Goal: Task Accomplishment & Management: Check status

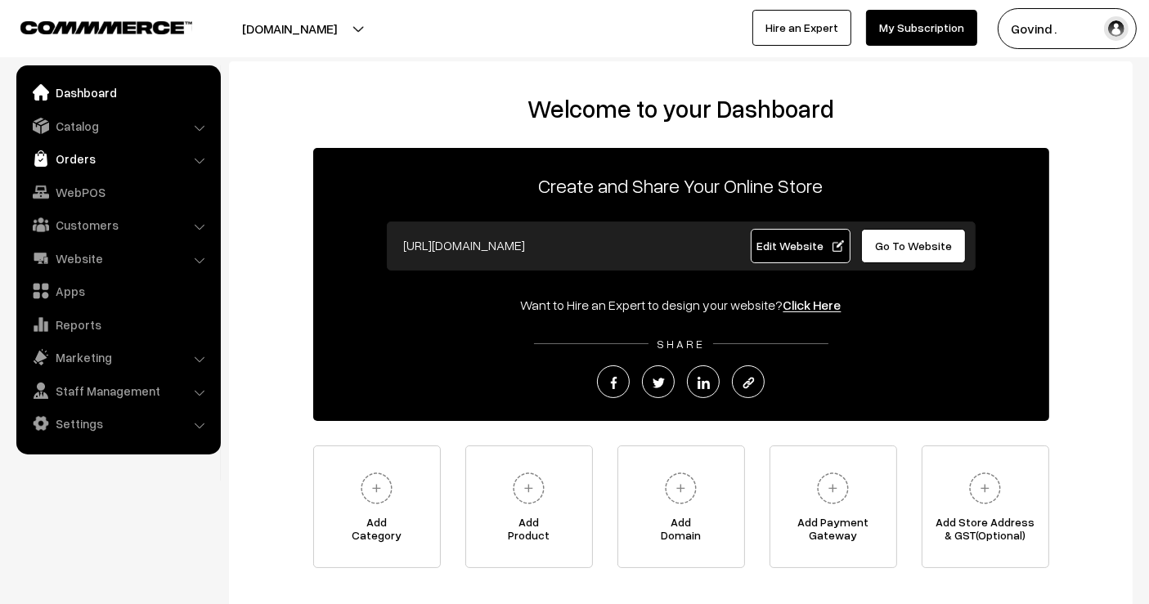
click at [82, 147] on link "Orders" at bounding box center [117, 158] width 195 height 29
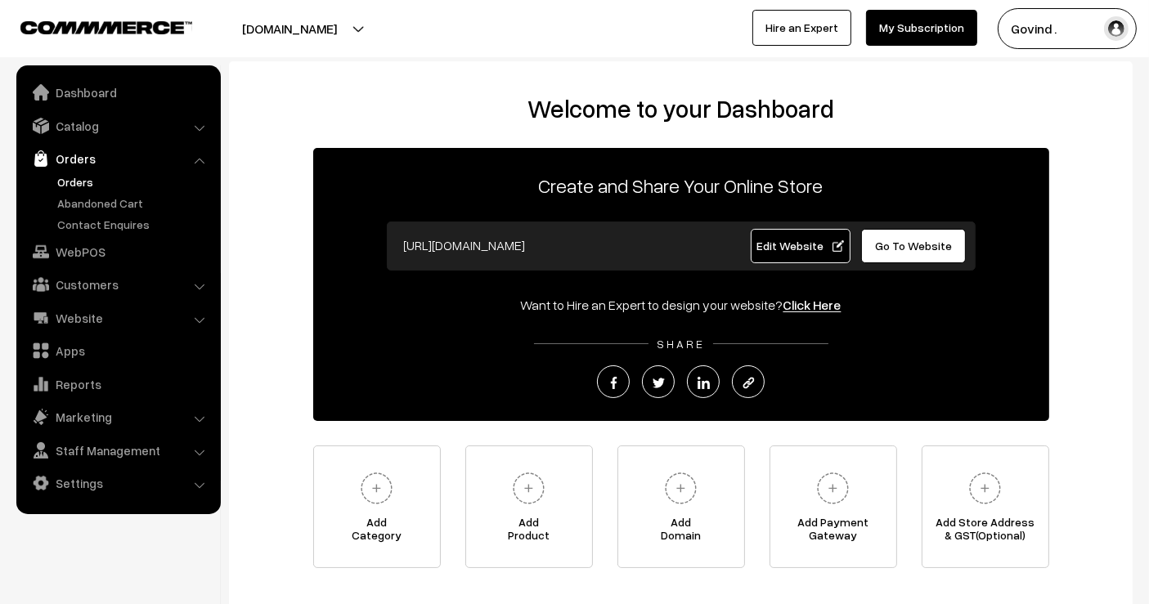
click at [84, 181] on link "Orders" at bounding box center [134, 181] width 162 height 17
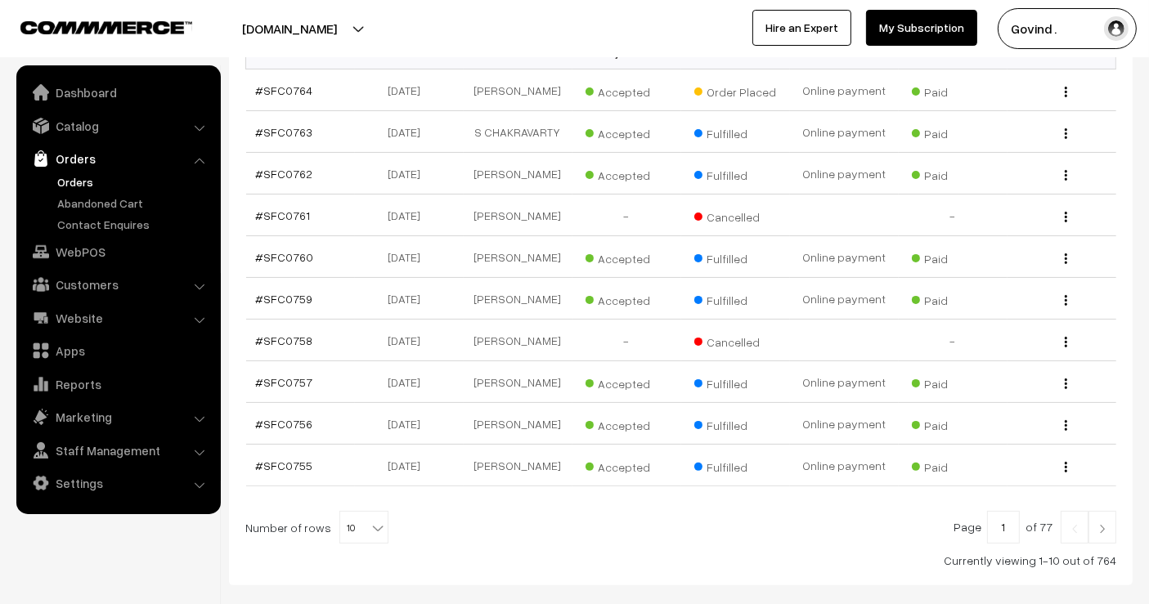
scroll to position [411, 0]
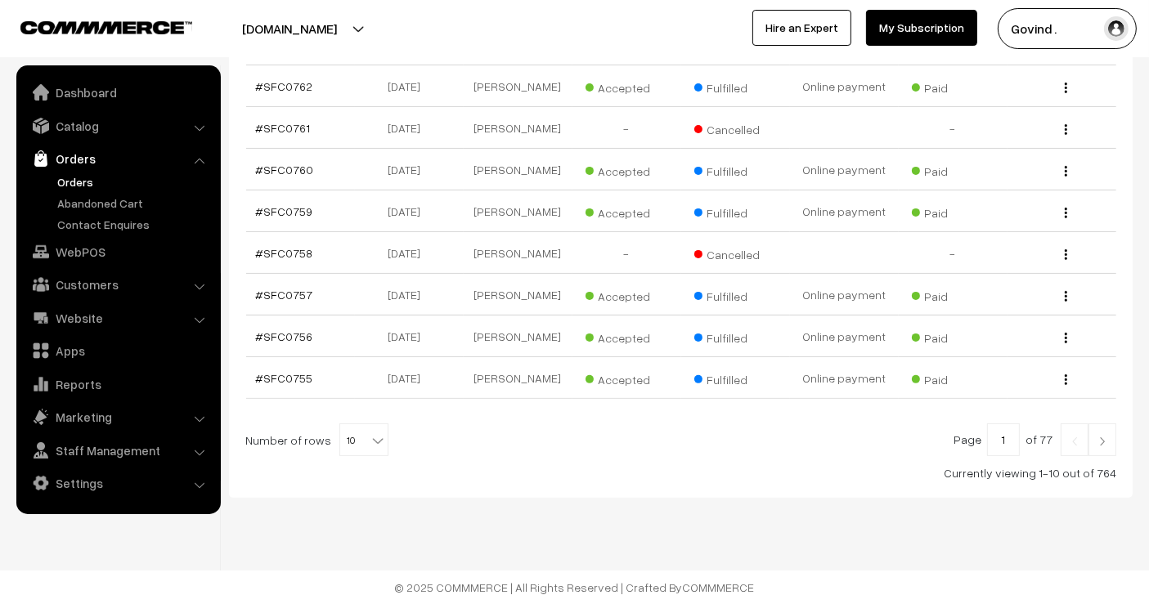
click at [1099, 435] on link at bounding box center [1102, 439] width 28 height 33
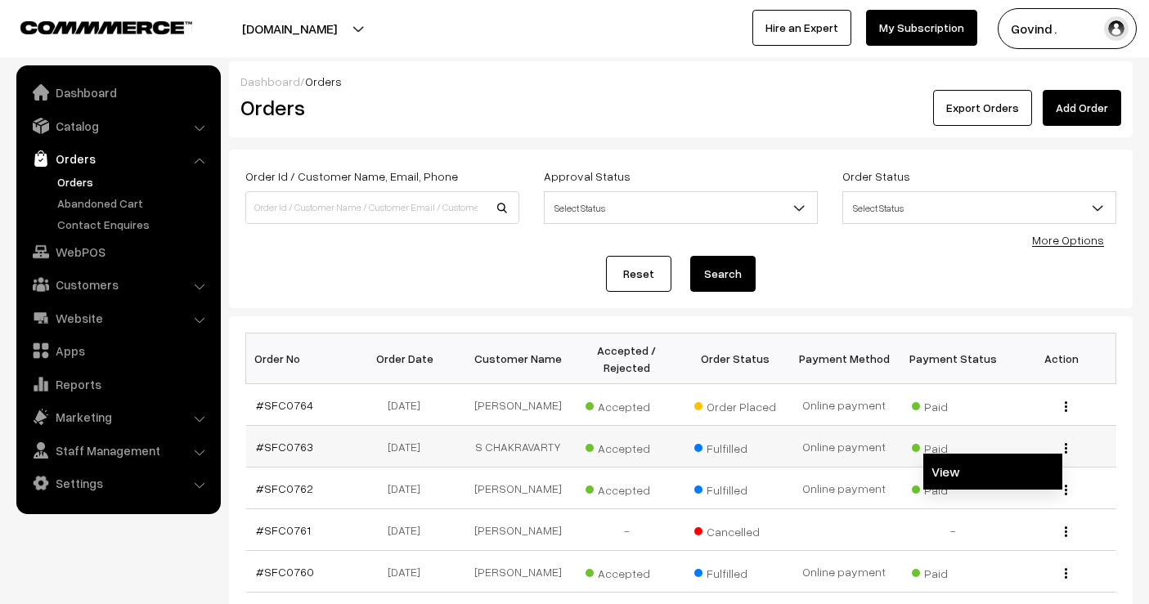
scroll to position [92, 0]
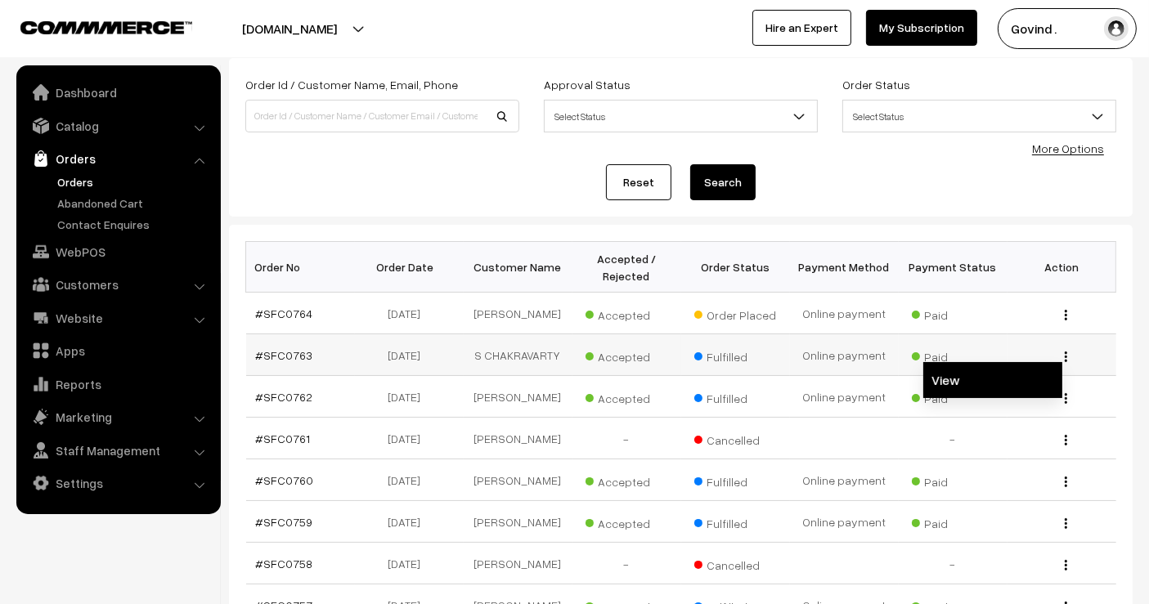
click at [1005, 374] on link "View" at bounding box center [992, 380] width 139 height 36
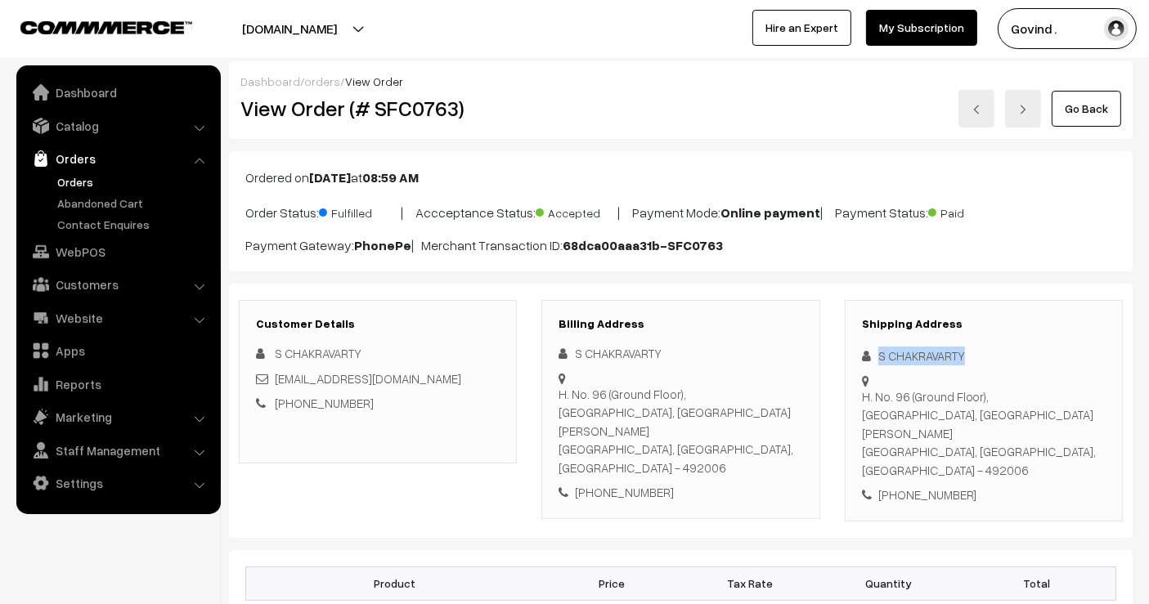
click at [1092, 113] on link "Go Back" at bounding box center [1085, 109] width 69 height 36
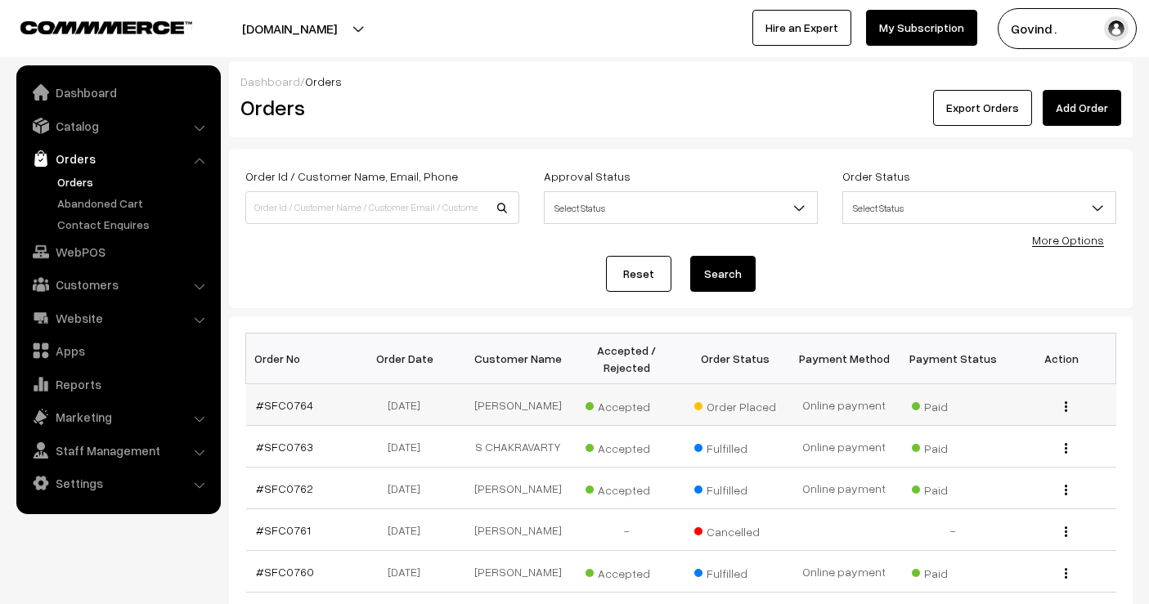
scroll to position [63, 0]
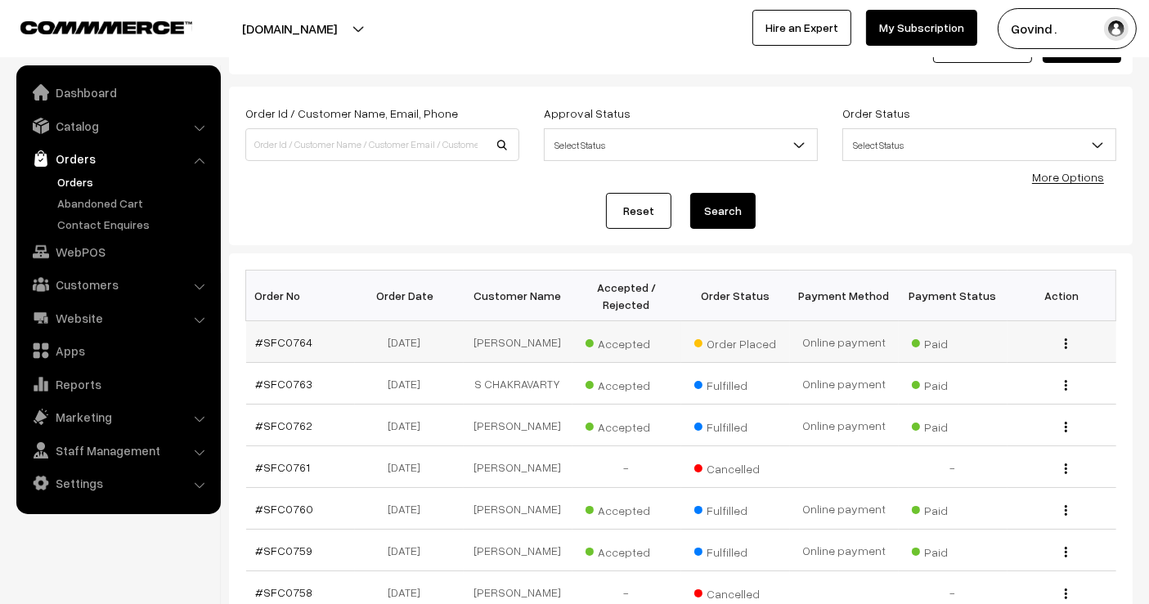
click at [1067, 343] on button "button" at bounding box center [1066, 343] width 4 height 13
click at [1027, 361] on link "View" at bounding box center [992, 367] width 139 height 36
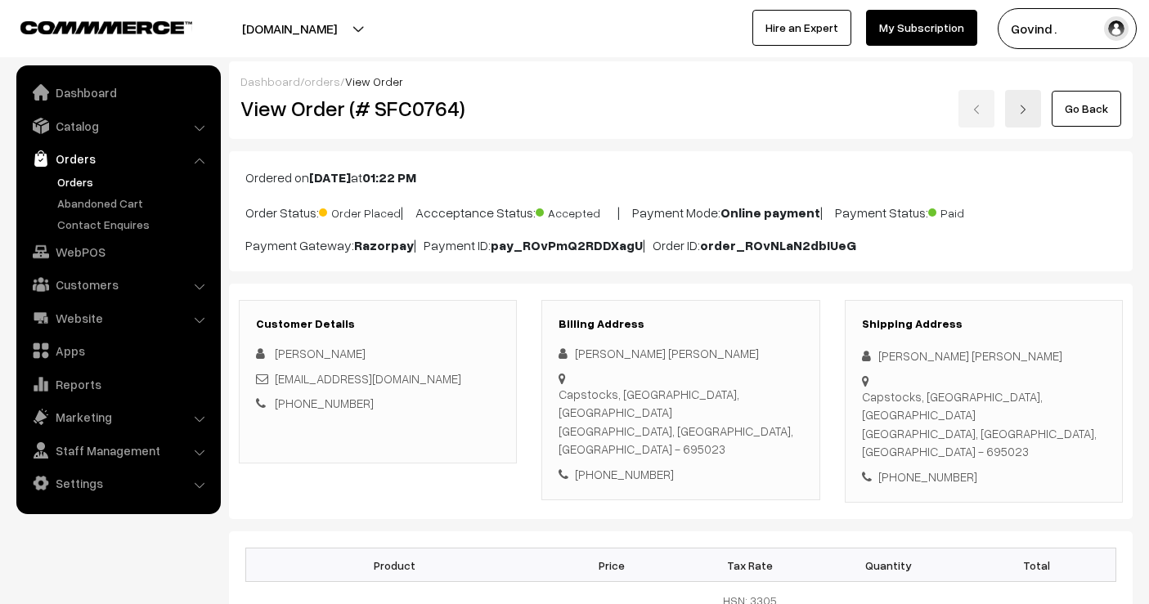
scroll to position [170, 0]
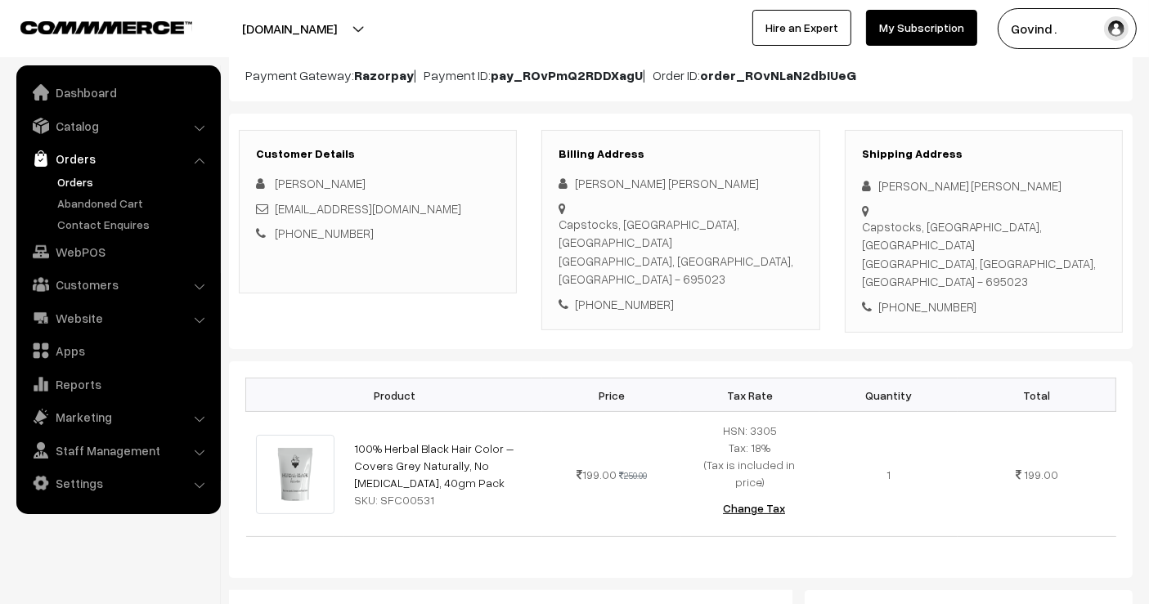
click at [1019, 231] on div "Capstocks, [GEOGRAPHIC_DATA], [GEOGRAPHIC_DATA], [GEOGRAPHIC_DATA], [GEOGRAPHIC…" at bounding box center [984, 254] width 244 height 74
copy div "695023"
click at [912, 298] on div "+91 7012056676" at bounding box center [984, 307] width 244 height 19
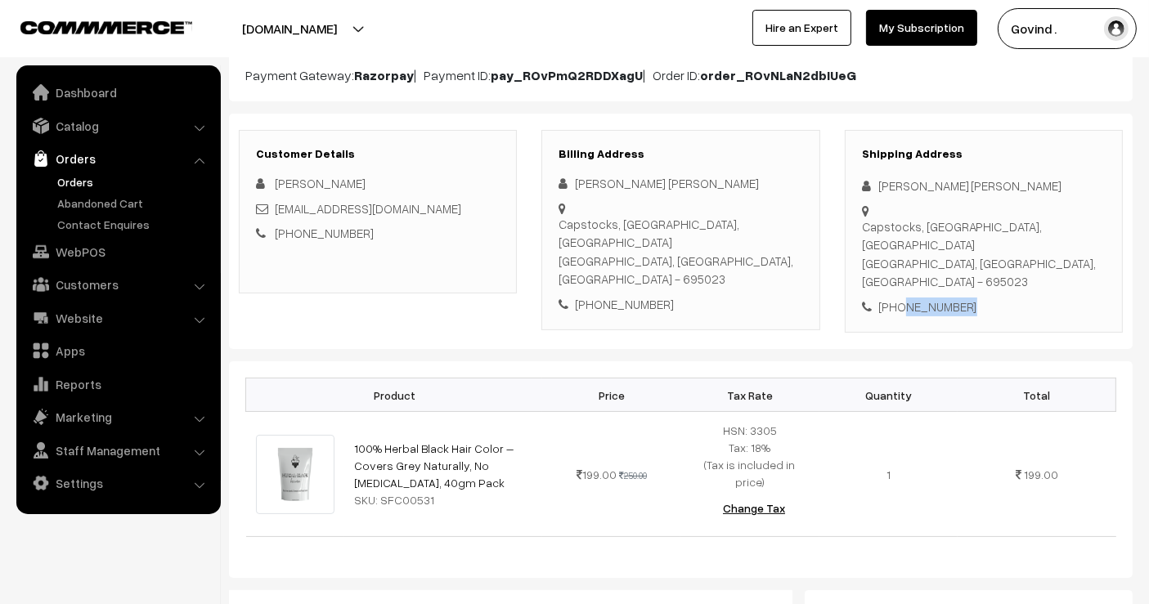
copy div "7012056676"
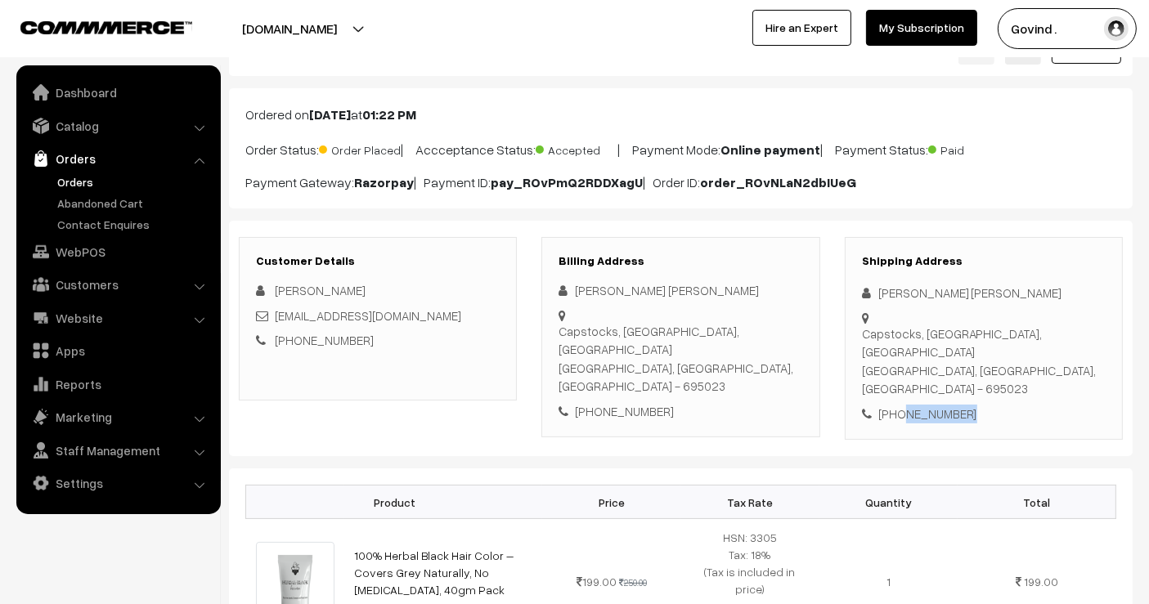
scroll to position [0, 0]
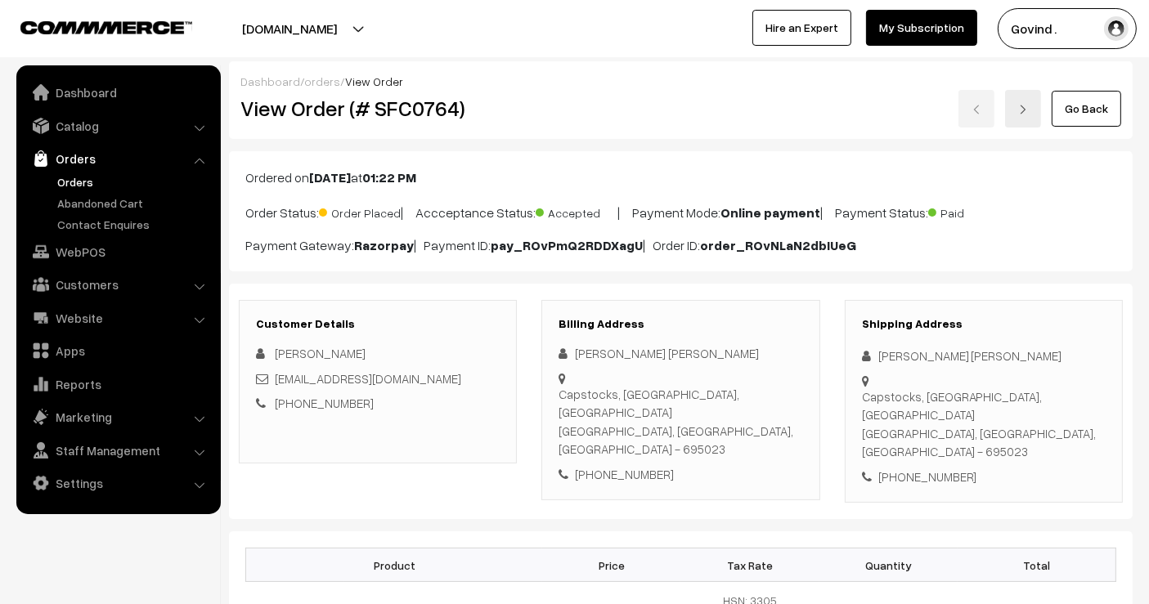
click at [747, 158] on div "Ordered on Oct 03, 2025 at 01:22 PM Order Status: Order Placed | Accceptance St…" at bounding box center [680, 211] width 903 height 120
click at [69, 173] on link "Orders" at bounding box center [134, 181] width 162 height 17
